Goal: Task Accomplishment & Management: Complete application form

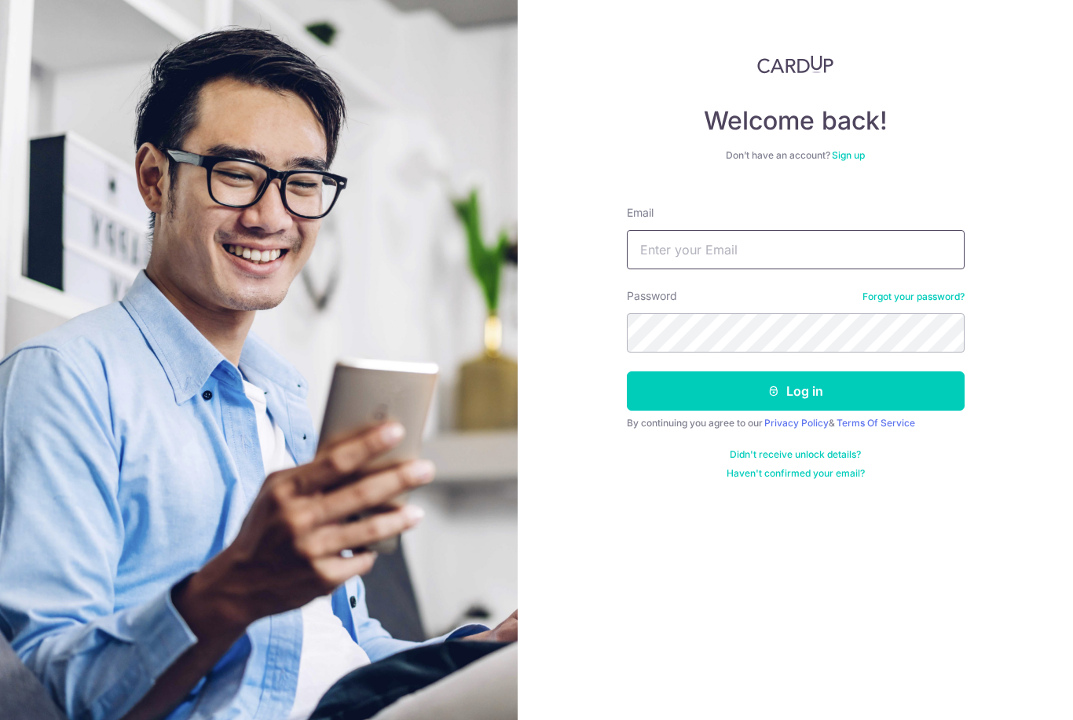
click at [836, 230] on input "Email" at bounding box center [796, 249] width 338 height 39
type input "lch.shawn@gmail.com"
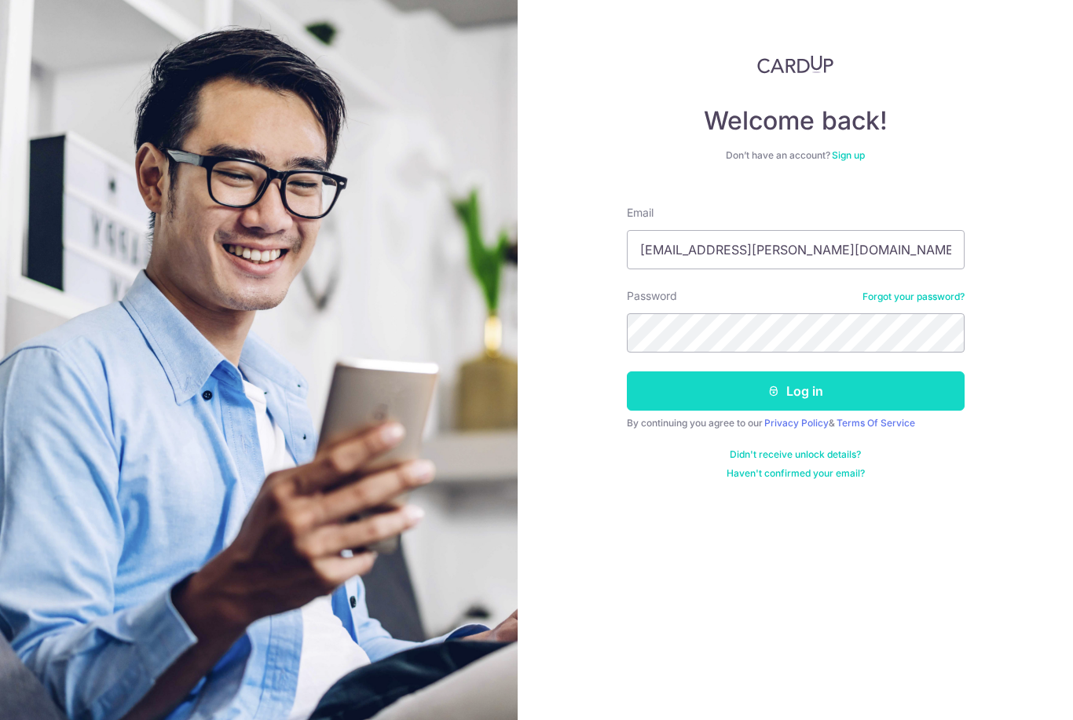
click at [920, 372] on button "Log in" at bounding box center [796, 391] width 338 height 39
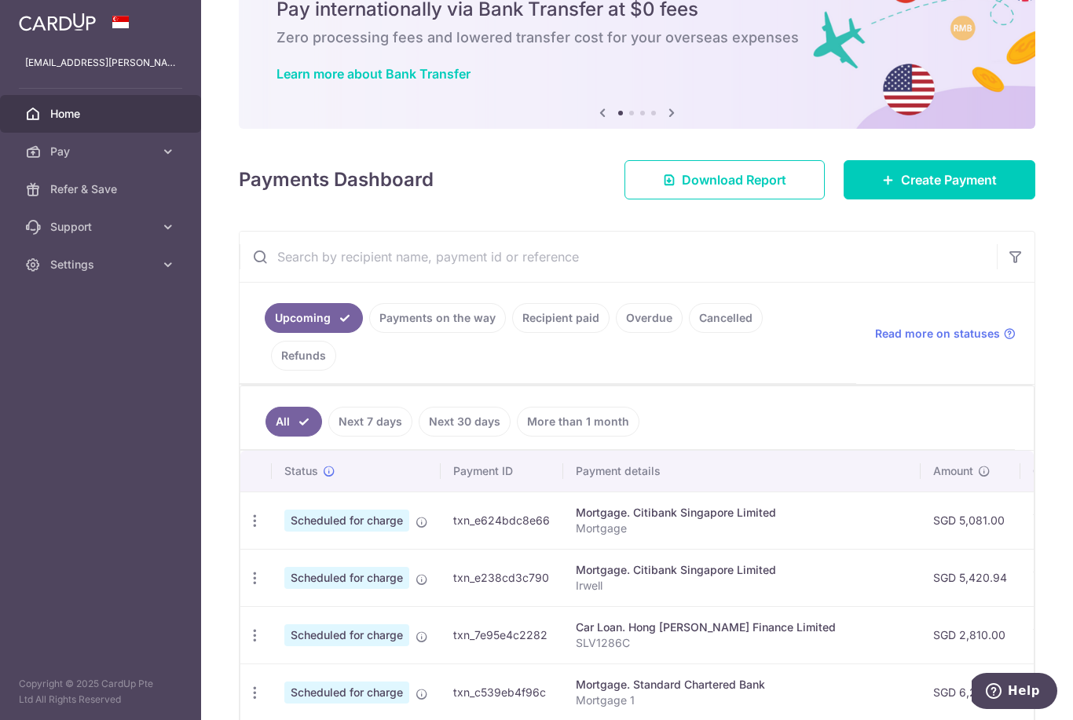
scroll to position [74, 0]
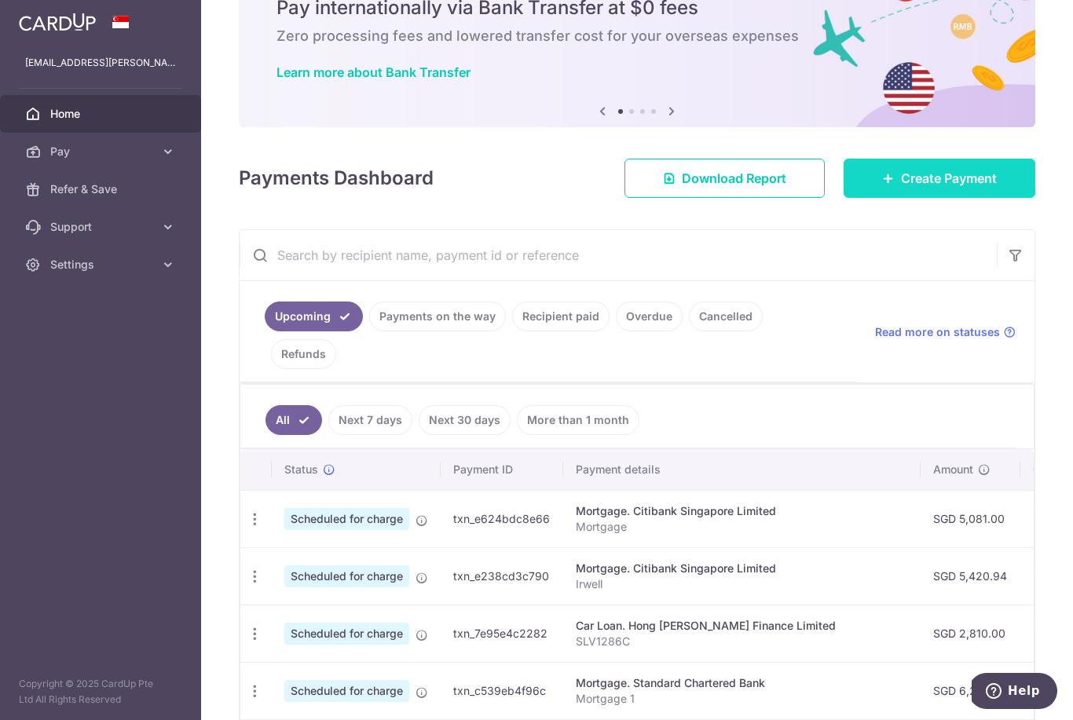
click at [965, 188] on span "Create Payment" at bounding box center [949, 178] width 96 height 19
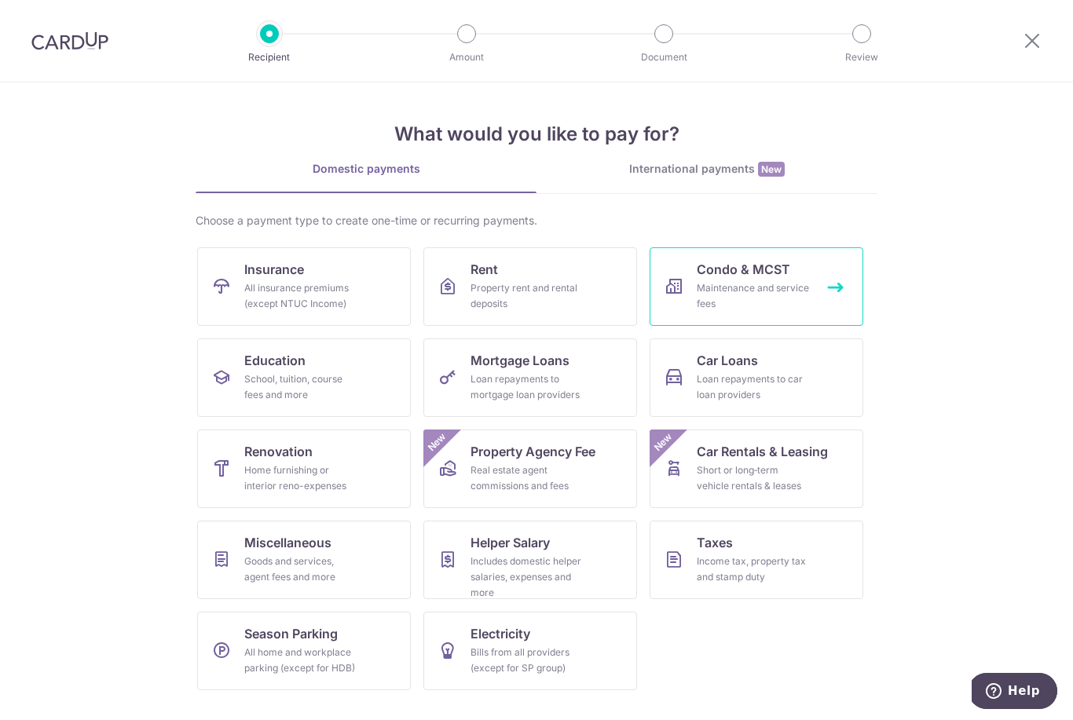
click at [763, 288] on div "Maintenance and service fees" at bounding box center [753, 295] width 113 height 31
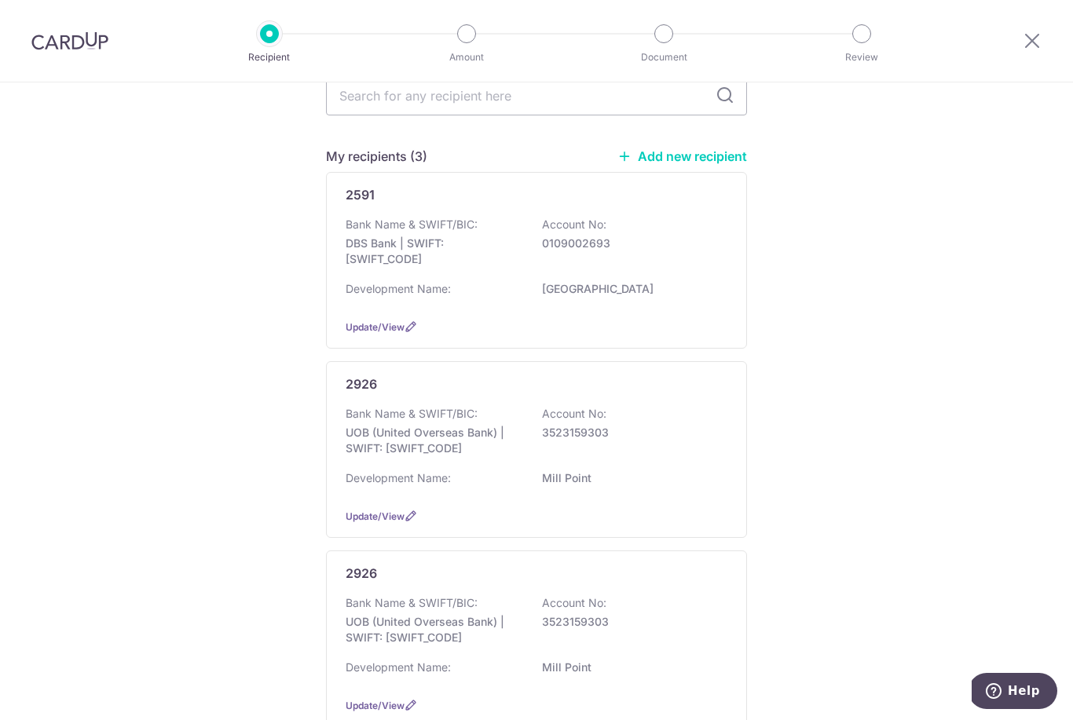
scroll to position [106, 0]
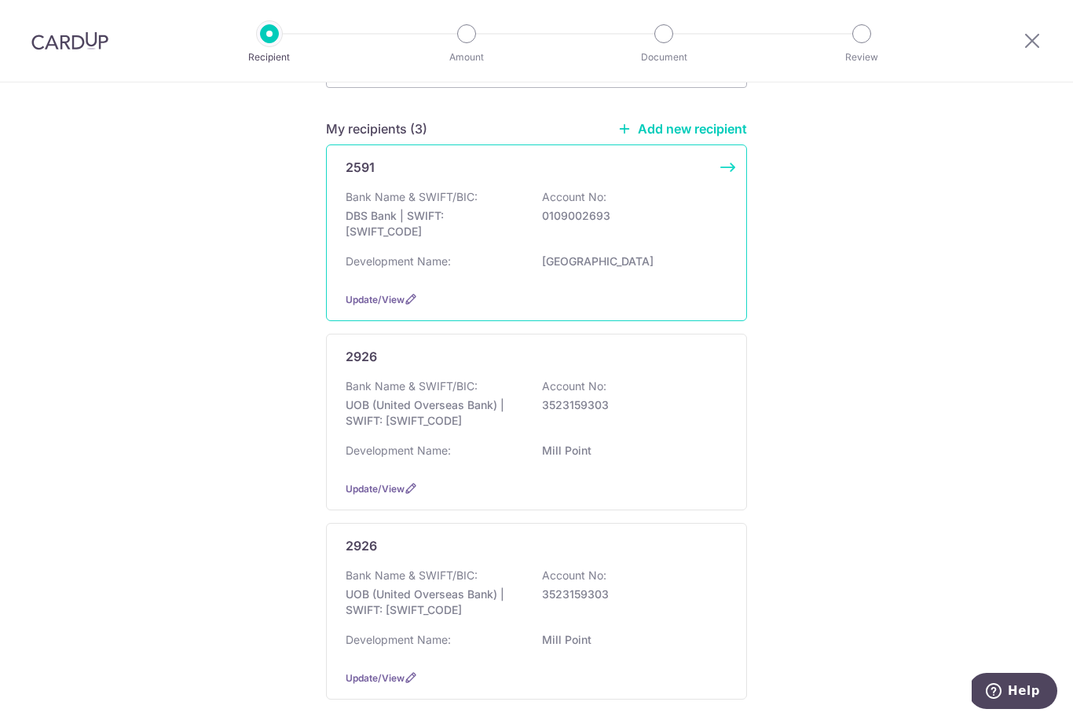
click at [635, 258] on div "Bank Name & SWIFT/BIC: DBS Bank | SWIFT: DBSSSGSGXXX Account No: 0109002693 Dev…" at bounding box center [537, 234] width 382 height 90
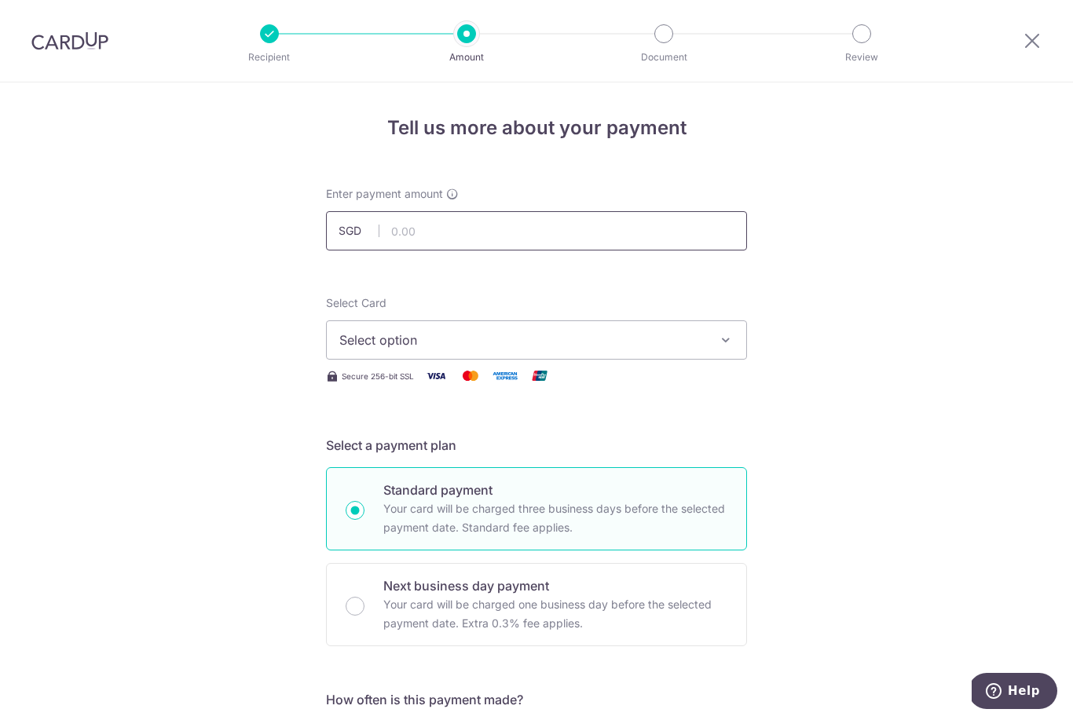
click at [643, 242] on input "text" at bounding box center [536, 230] width 421 height 39
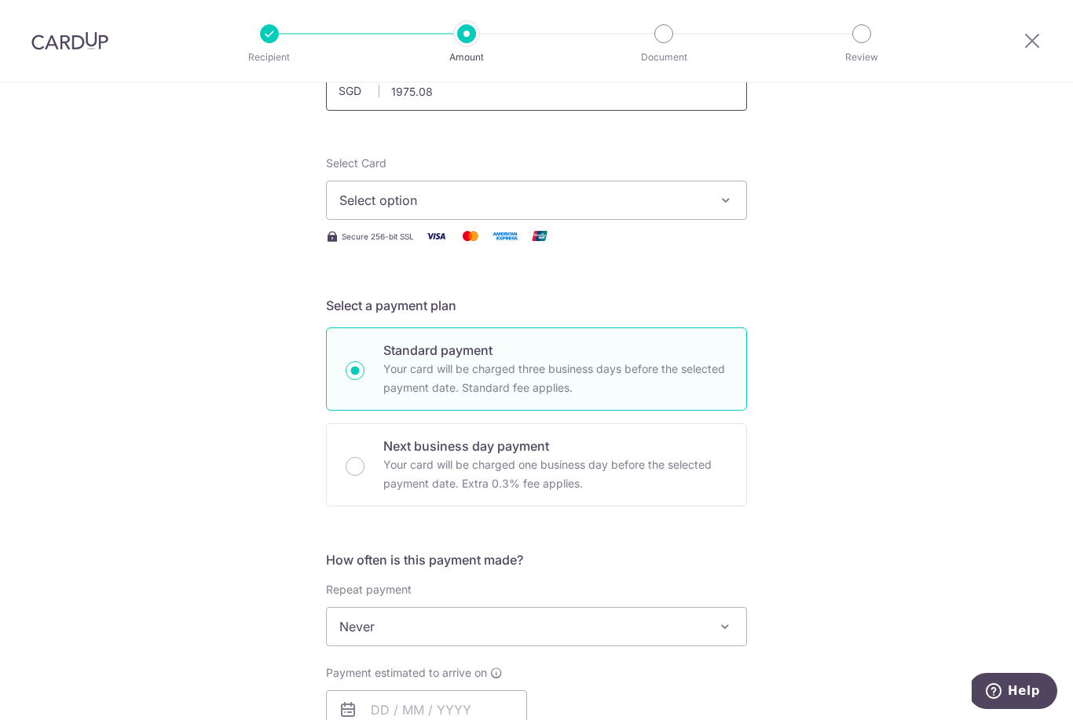
scroll to position [165, 0]
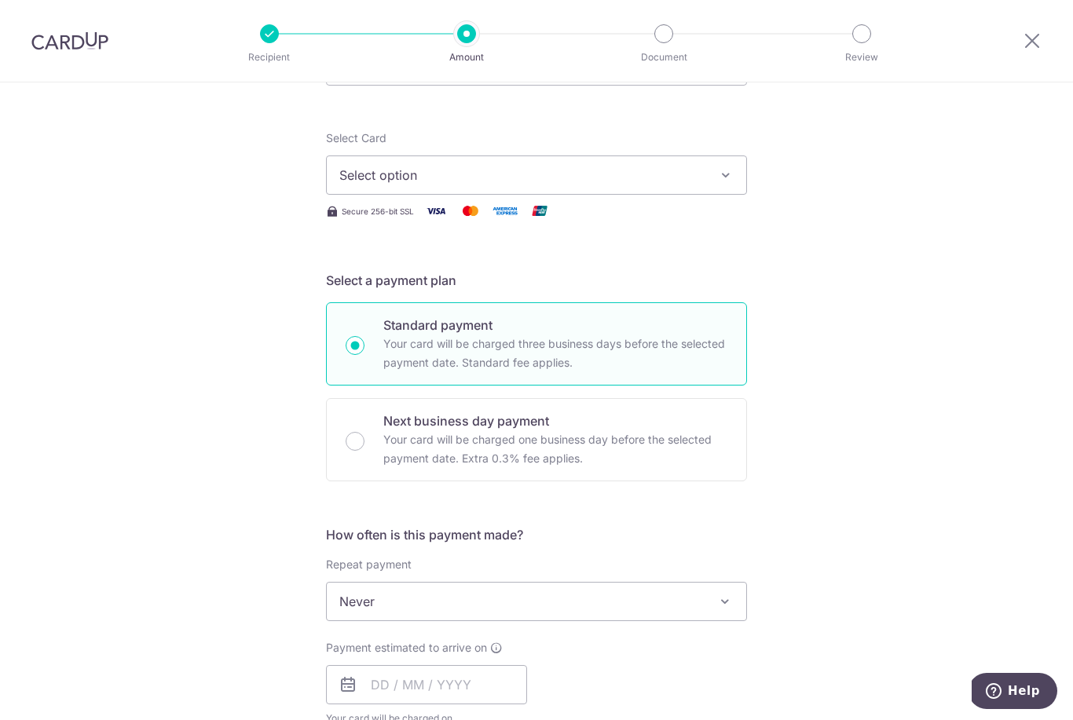
click at [734, 195] on button "Select option" at bounding box center [536, 175] width 421 height 39
type input "1,975.08"
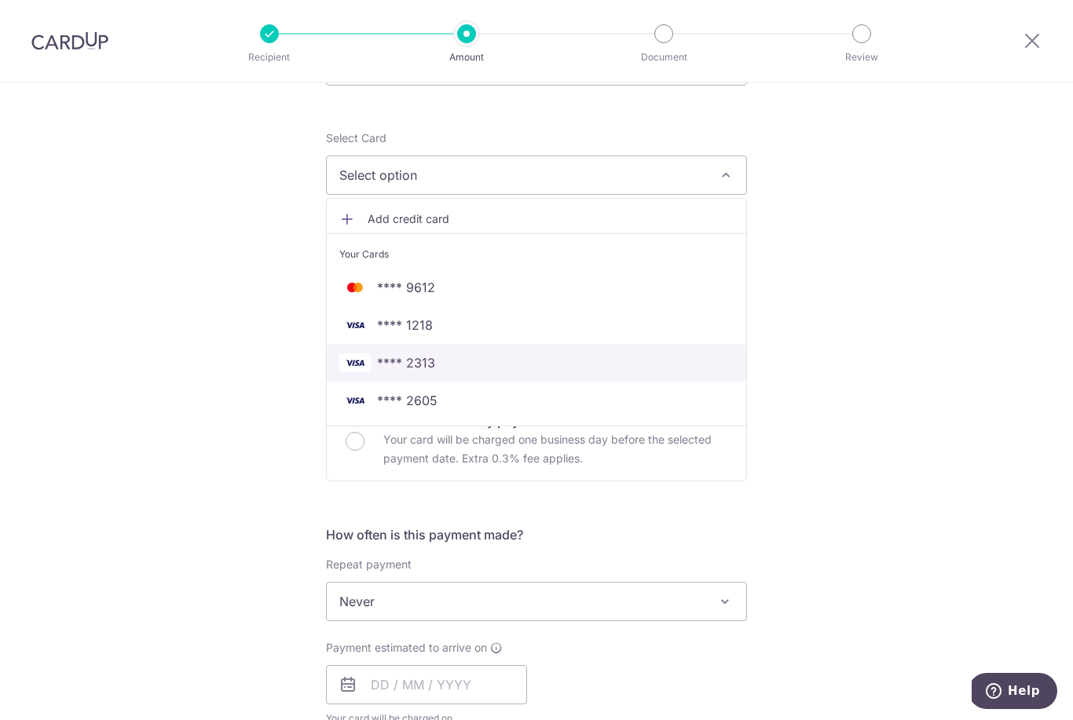
click at [531, 371] on span "**** 2313" at bounding box center [536, 362] width 394 height 19
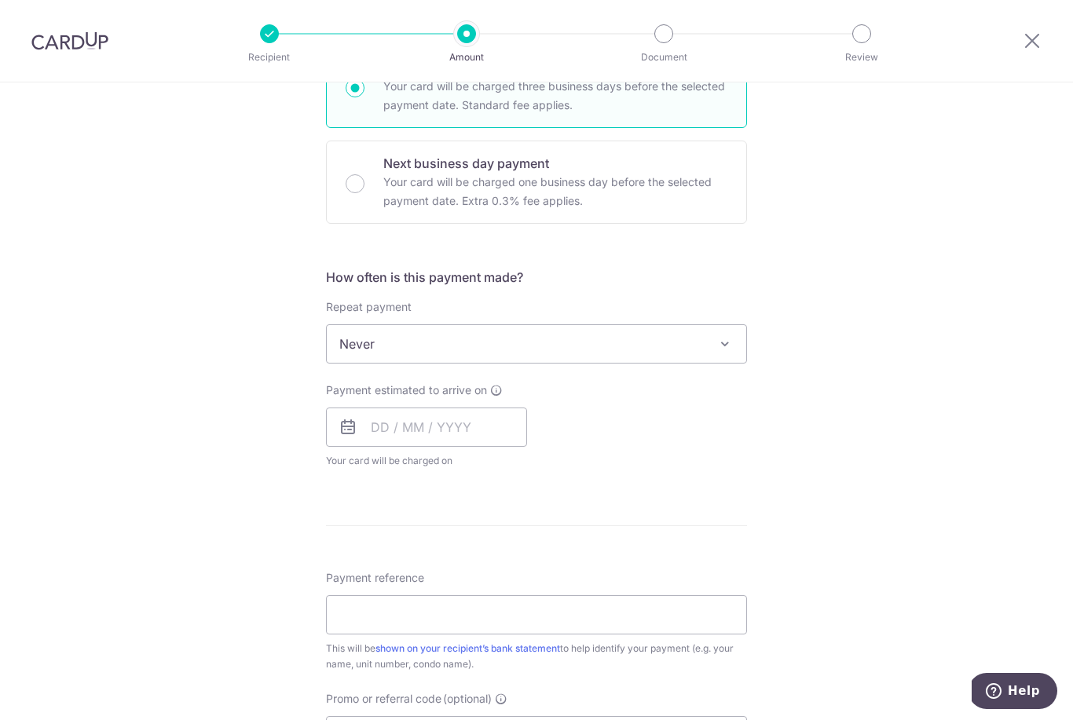
scroll to position [427, 0]
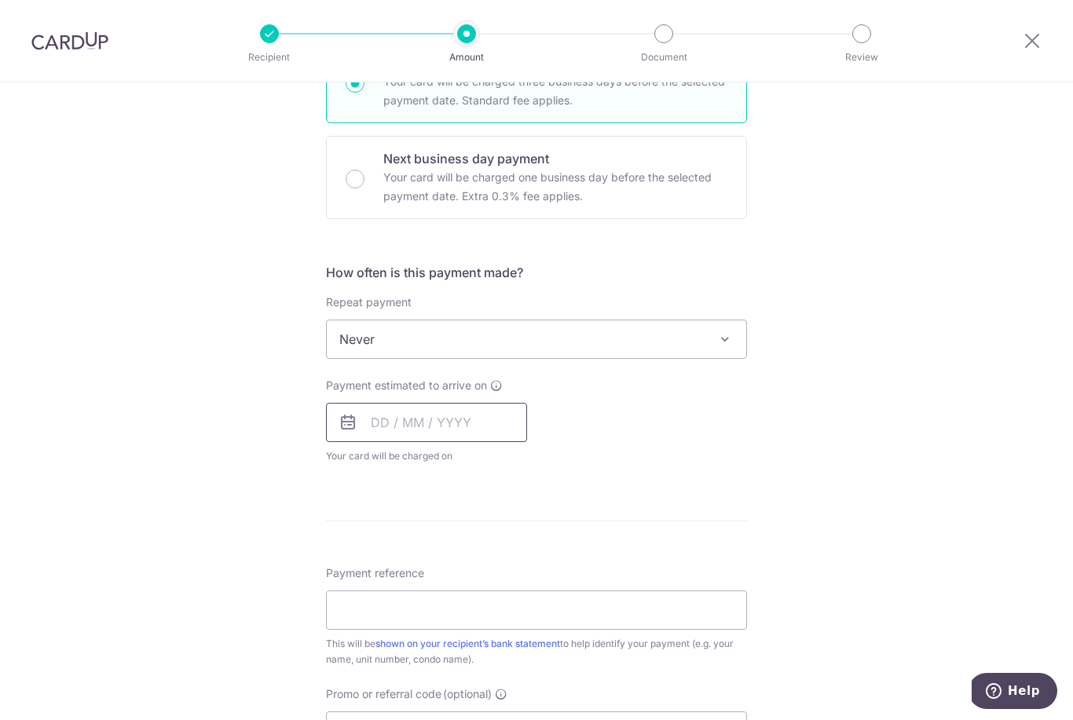
click at [400, 434] on input "text" at bounding box center [426, 422] width 201 height 39
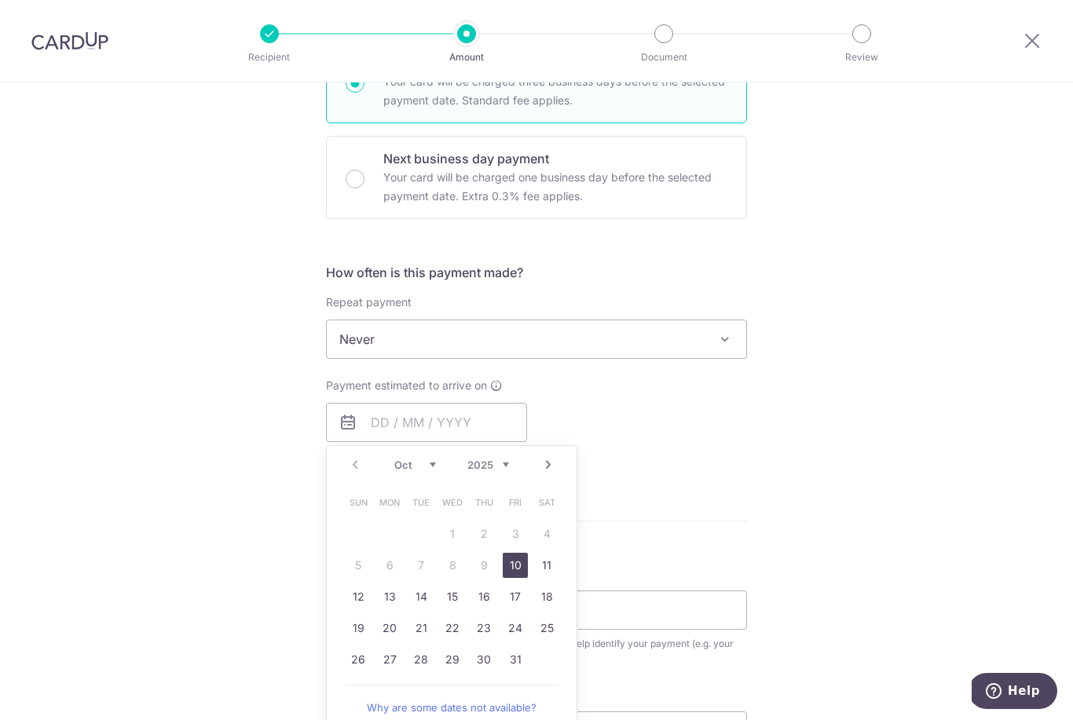
click at [522, 569] on link "10" at bounding box center [515, 565] width 25 height 25
type input "[DATE]"
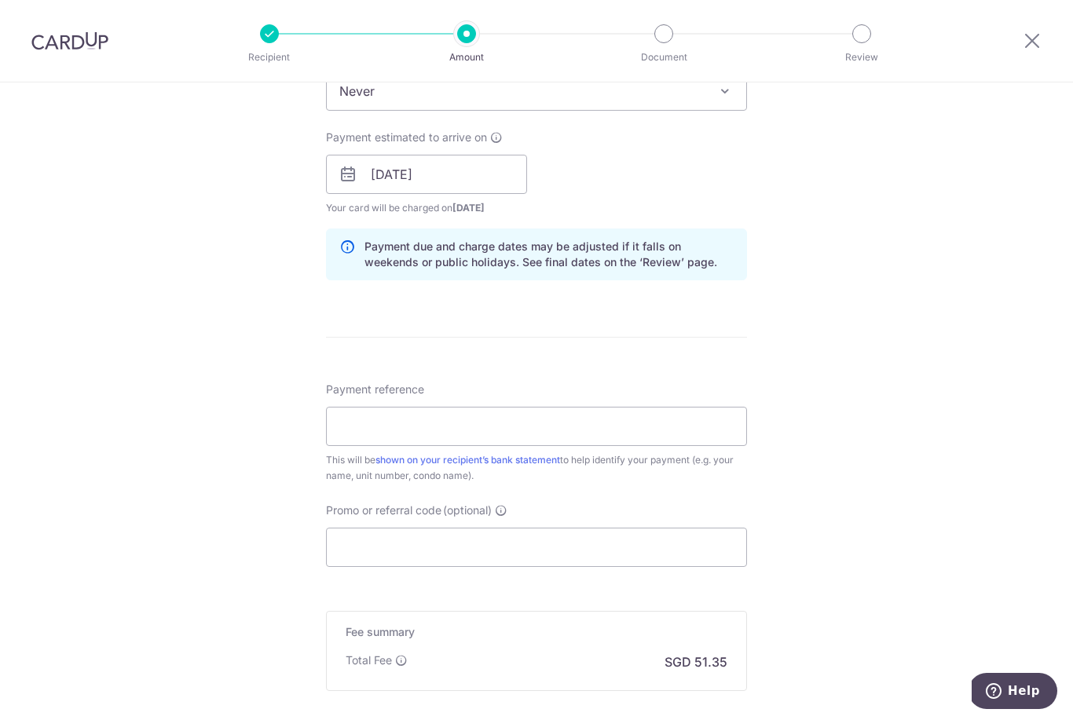
scroll to position [683, 0]
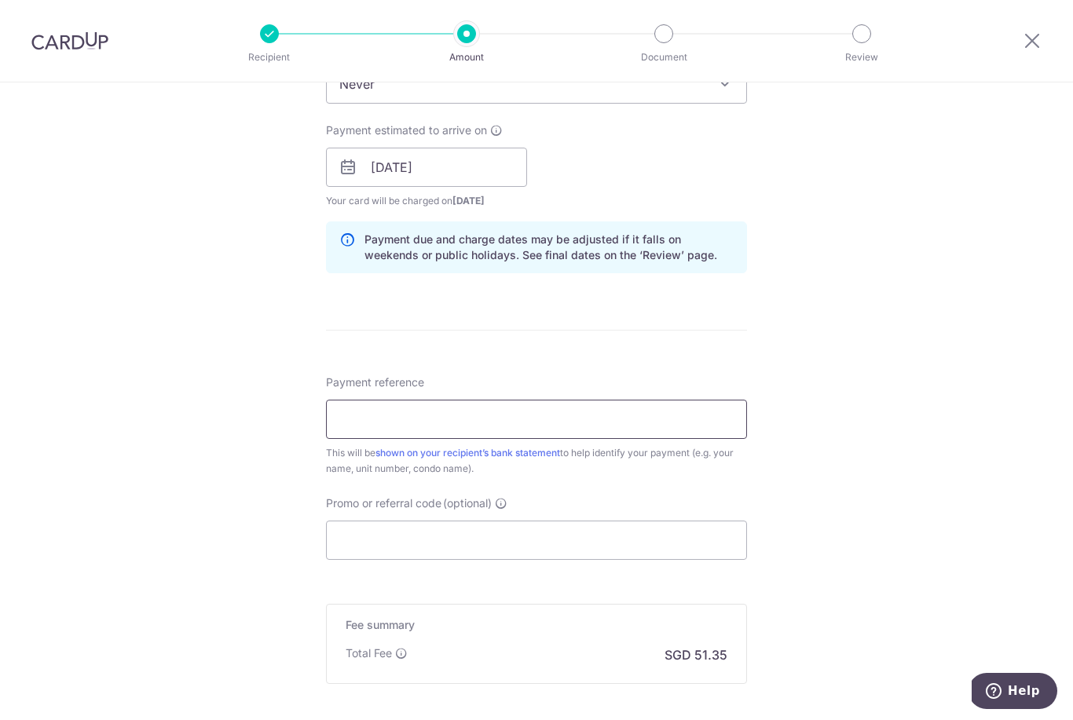
click at [695, 434] on input "Payment reference" at bounding box center [536, 419] width 421 height 39
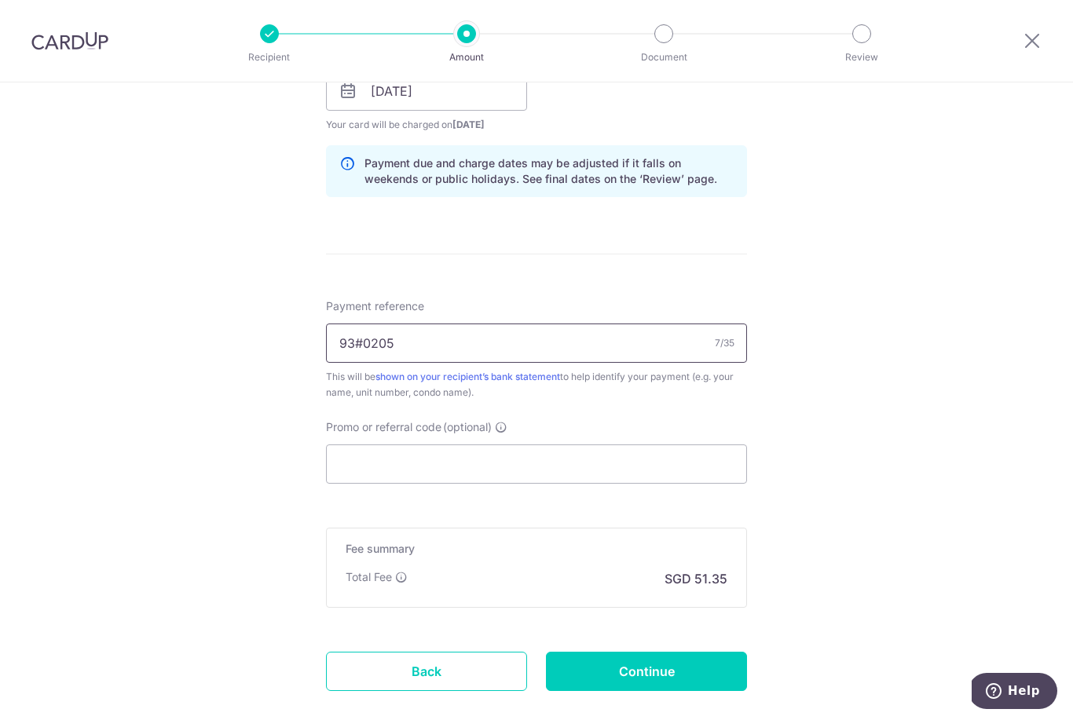
scroll to position [760, 0]
type input "93#0205"
click at [635, 475] on input "Promo or referral code (optional)" at bounding box center [536, 462] width 421 height 39
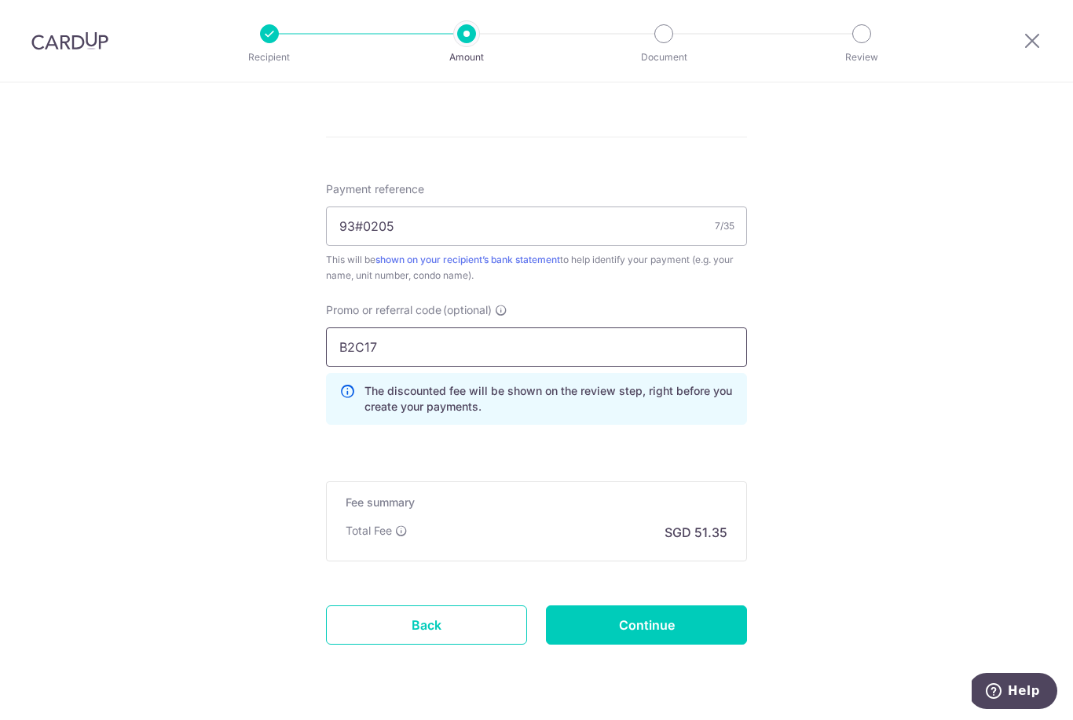
scroll to position [874, 0]
type input "B2C17"
click at [522, 243] on input "93#0205" at bounding box center [536, 227] width 421 height 39
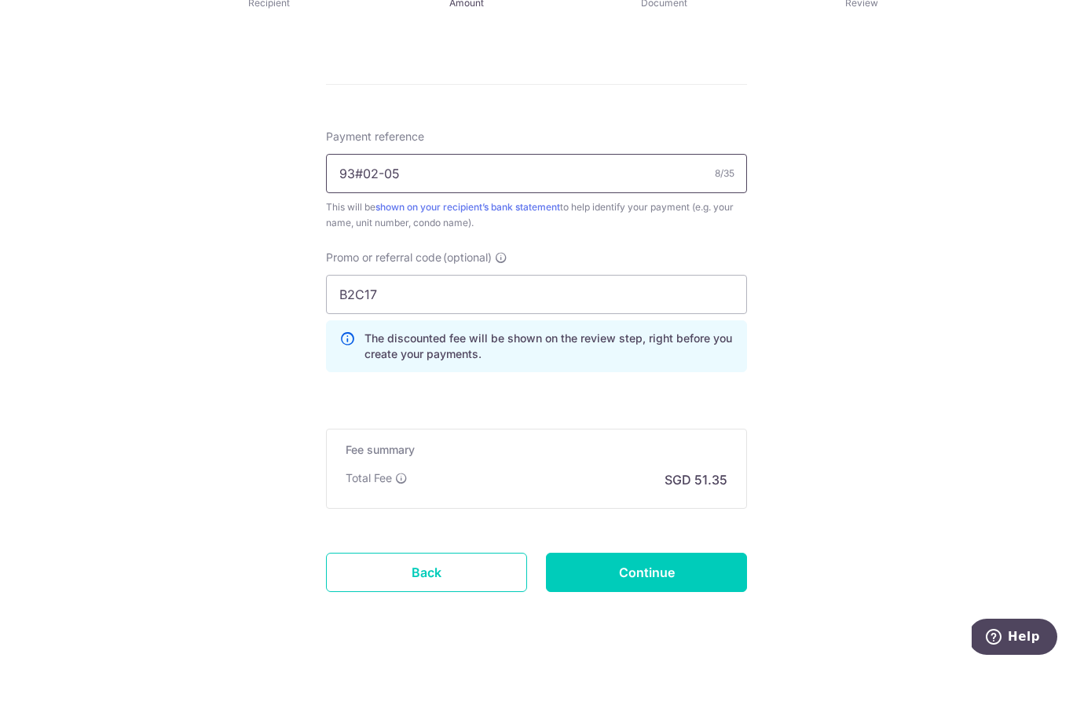
scroll to position [50, 0]
type input "93#02-05"
click at [714, 607] on input "Continue" at bounding box center [646, 626] width 201 height 39
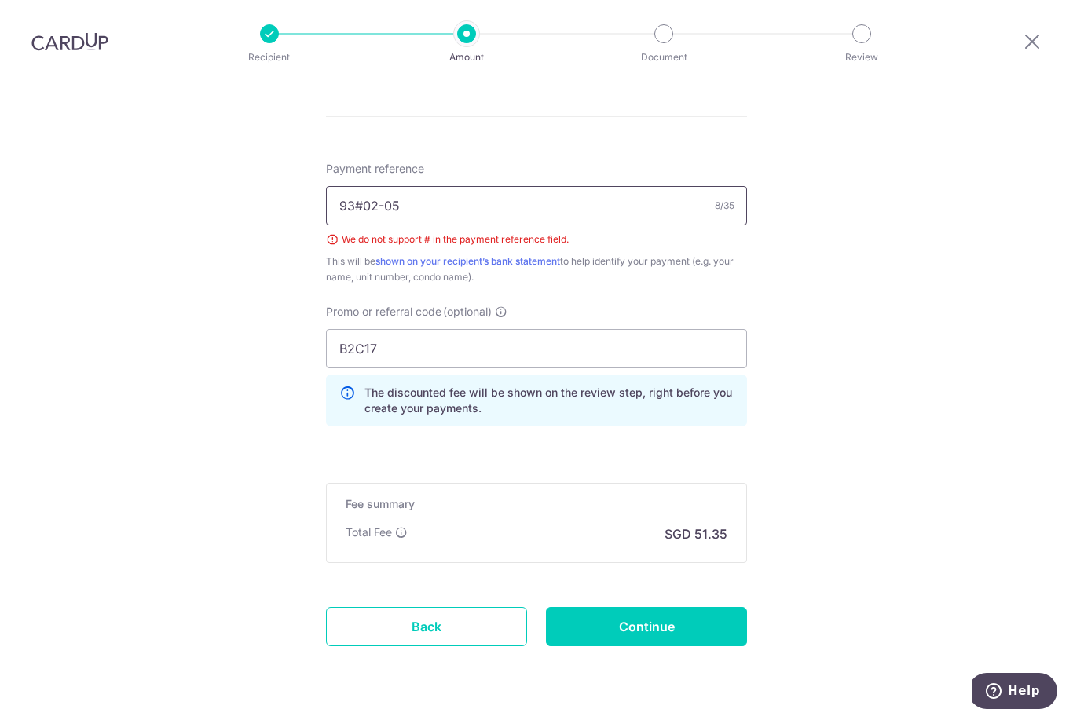
click at [361, 186] on input "93#02-05" at bounding box center [536, 205] width 421 height 39
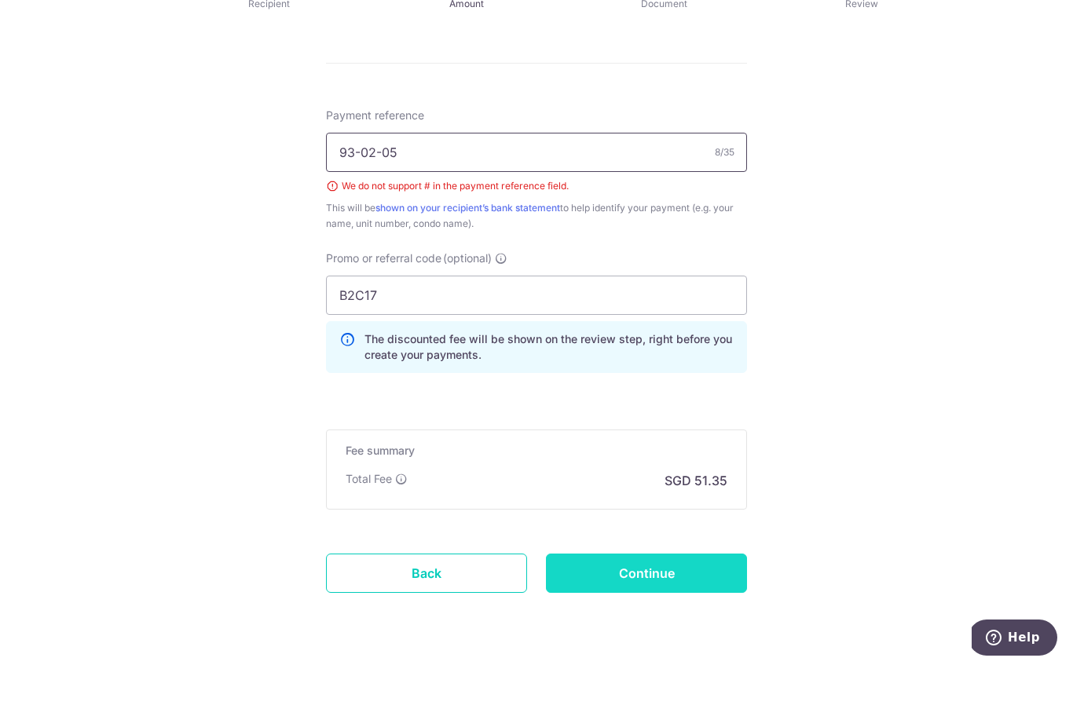
type input "93-02-05"
click at [691, 607] on input "Continue" at bounding box center [646, 626] width 201 height 39
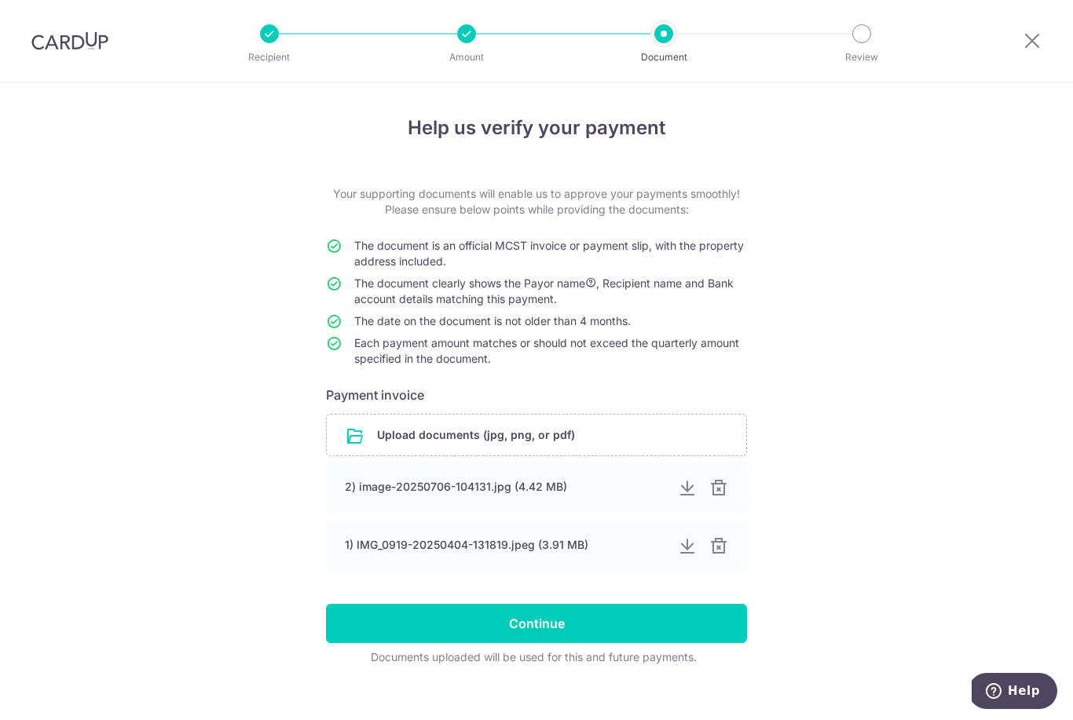
click at [891, 401] on div "Help us verify your payment Your supporting documents will enable us to approve…" at bounding box center [536, 410] width 1073 height 657
click at [536, 441] on input "file" at bounding box center [536, 435] width 419 height 41
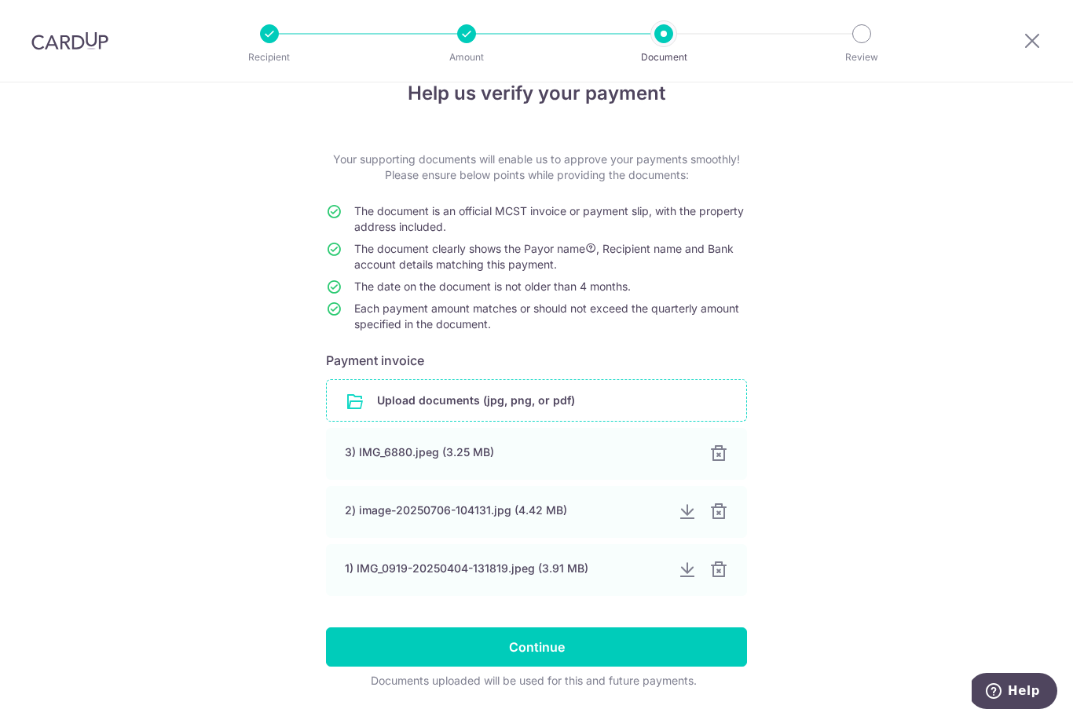
scroll to position [33, 0]
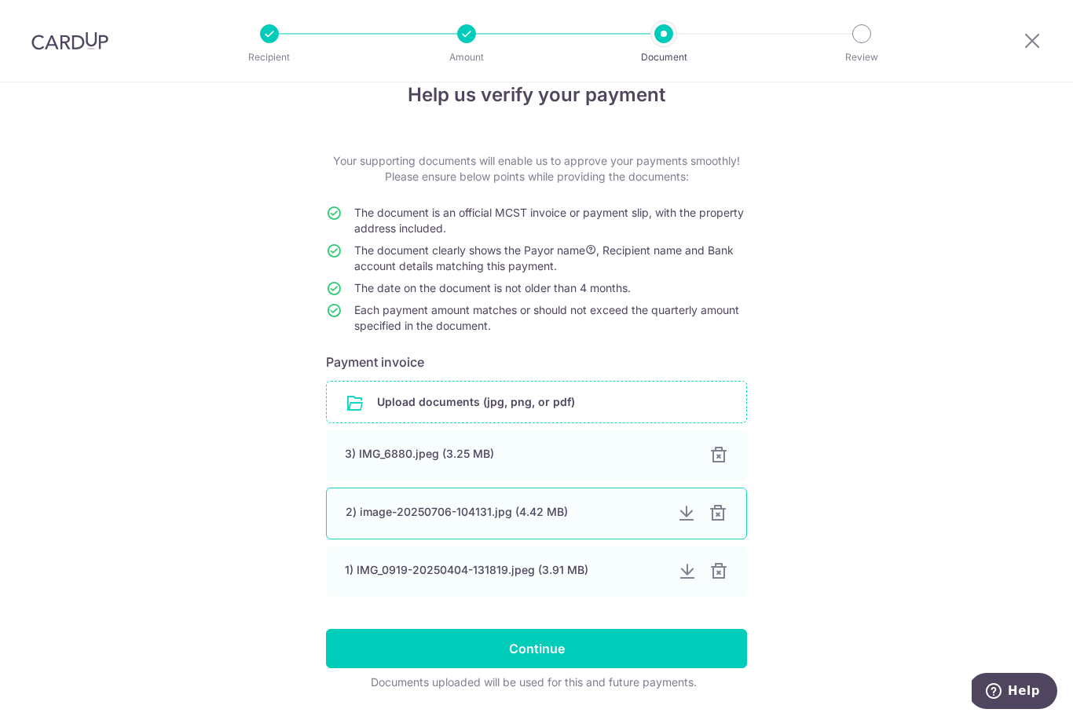
click at [725, 523] on div at bounding box center [718, 513] width 19 height 19
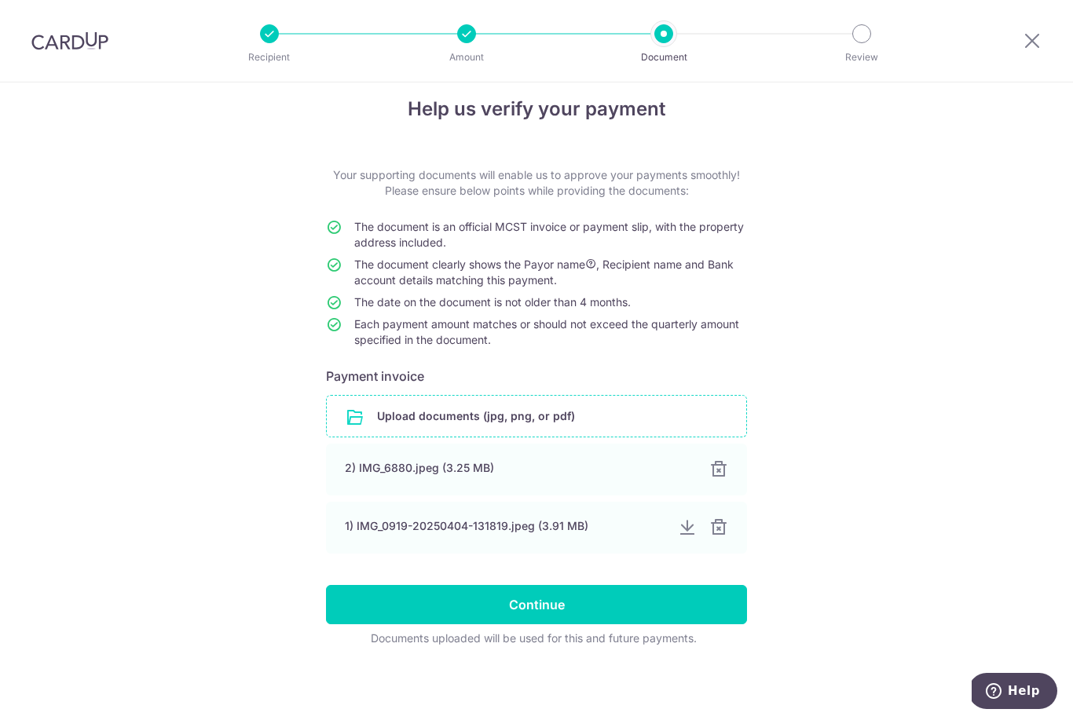
scroll to position [0, 0]
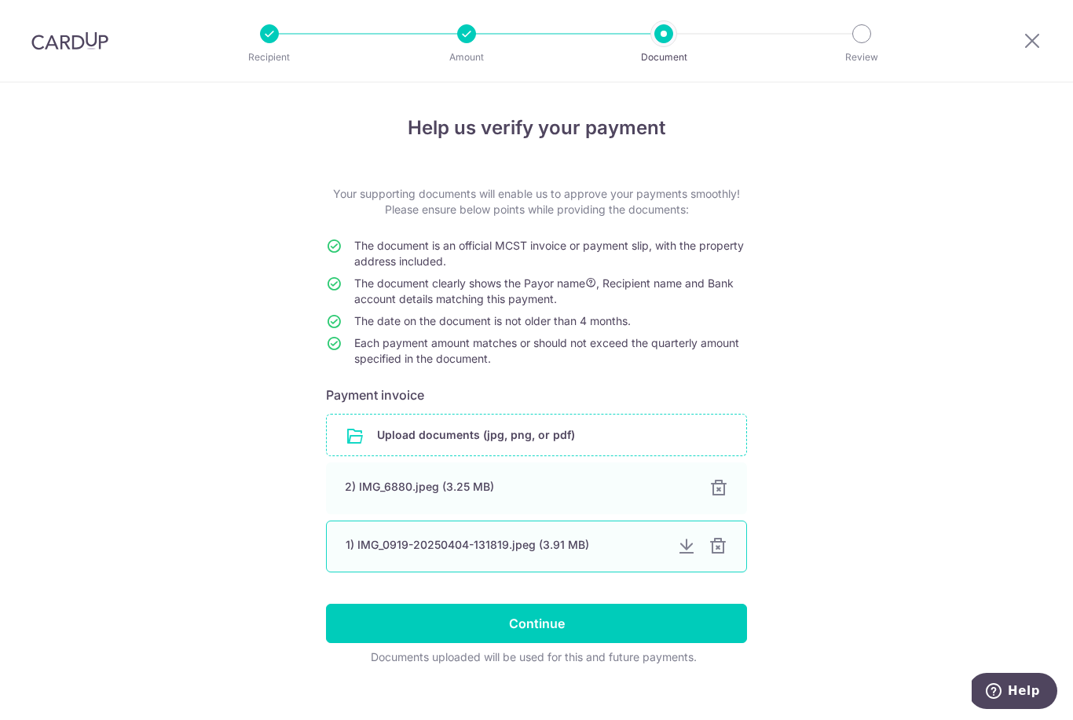
click at [726, 556] on div at bounding box center [718, 546] width 19 height 19
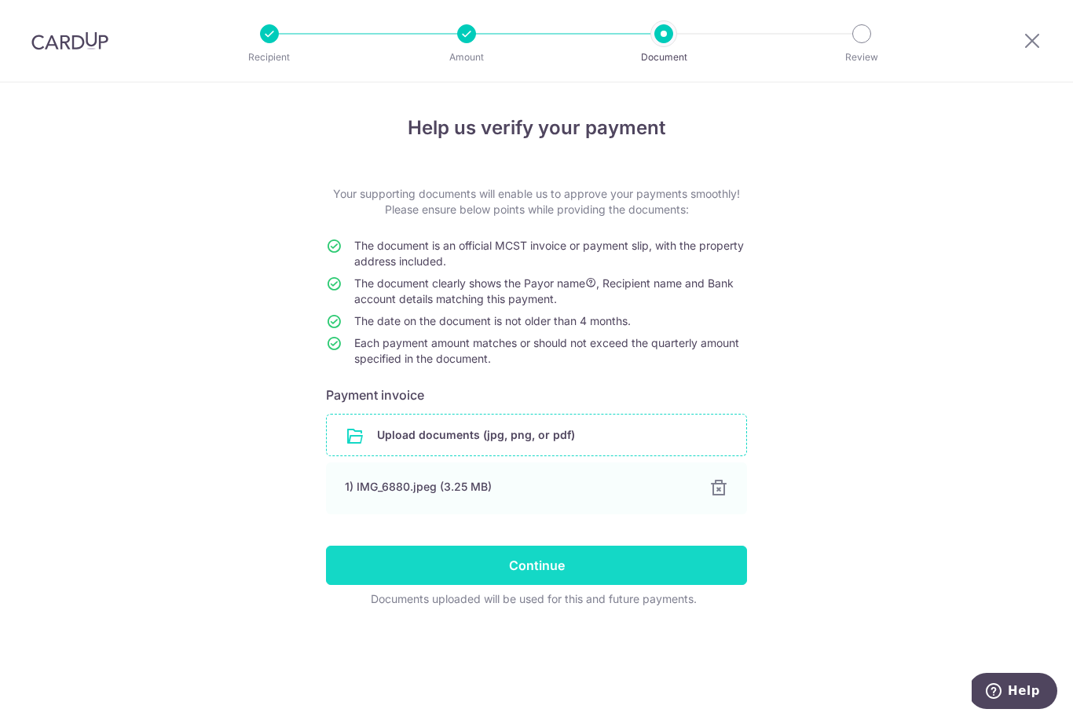
click at [701, 582] on input "Continue" at bounding box center [536, 565] width 421 height 39
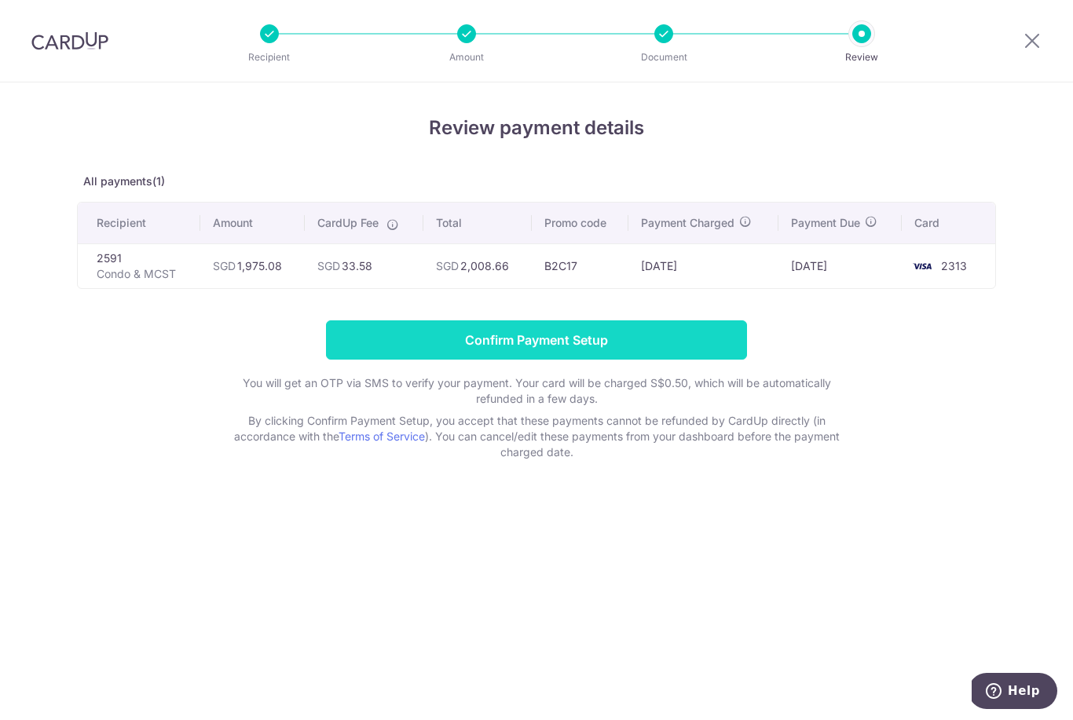
click at [715, 346] on input "Confirm Payment Setup" at bounding box center [536, 339] width 421 height 39
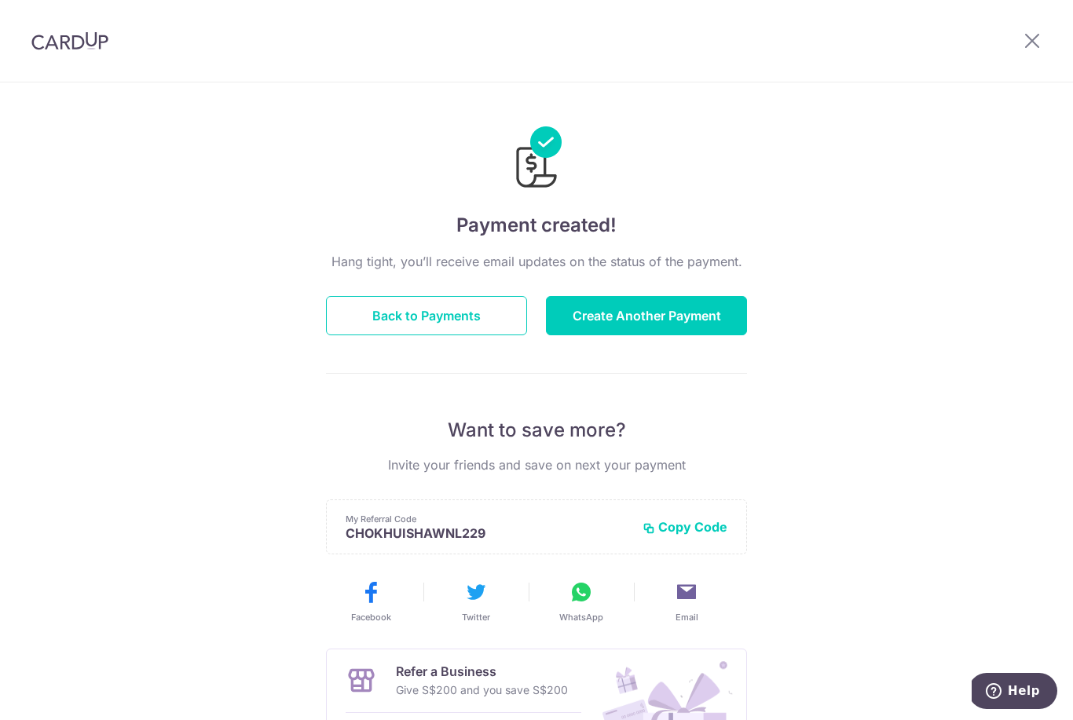
click at [1043, 32] on div at bounding box center [1032, 41] width 82 height 82
click at [1013, 46] on div at bounding box center [1032, 41] width 82 height 82
click at [1023, 49] on icon at bounding box center [1032, 41] width 19 height 20
